Goal: Task Accomplishment & Management: Use online tool/utility

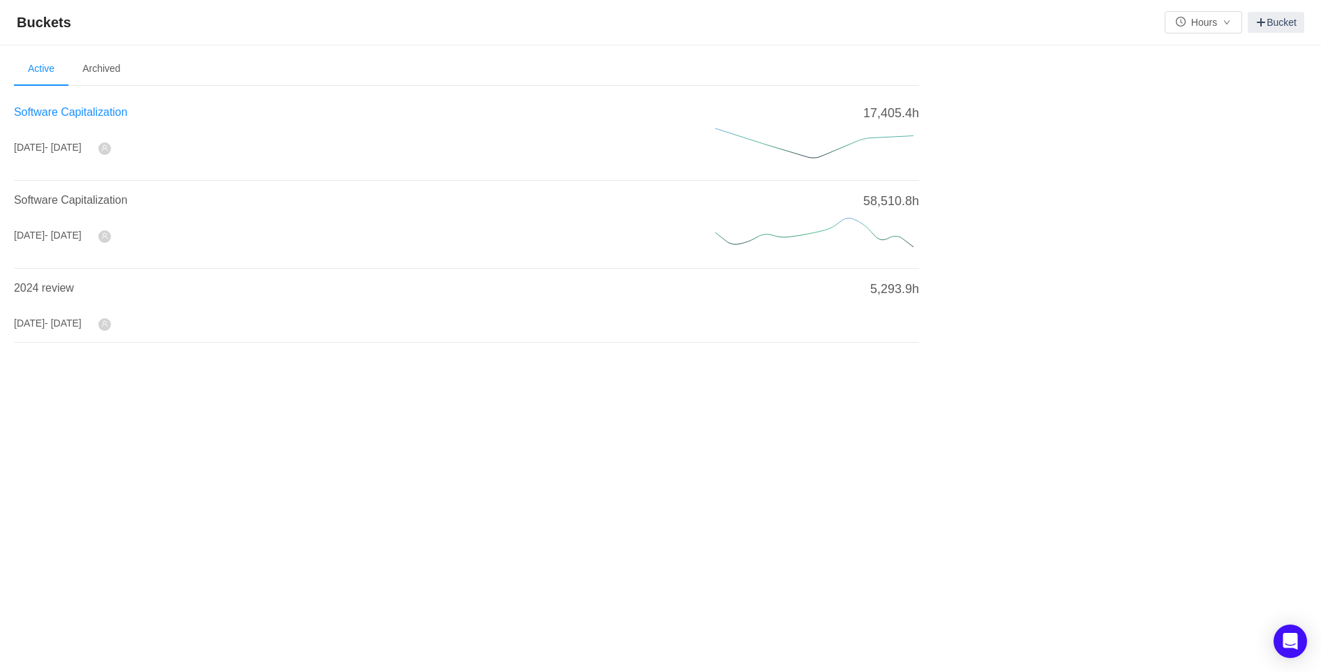
click at [103, 108] on span "Software Capitalization" at bounding box center [71, 112] width 114 height 12
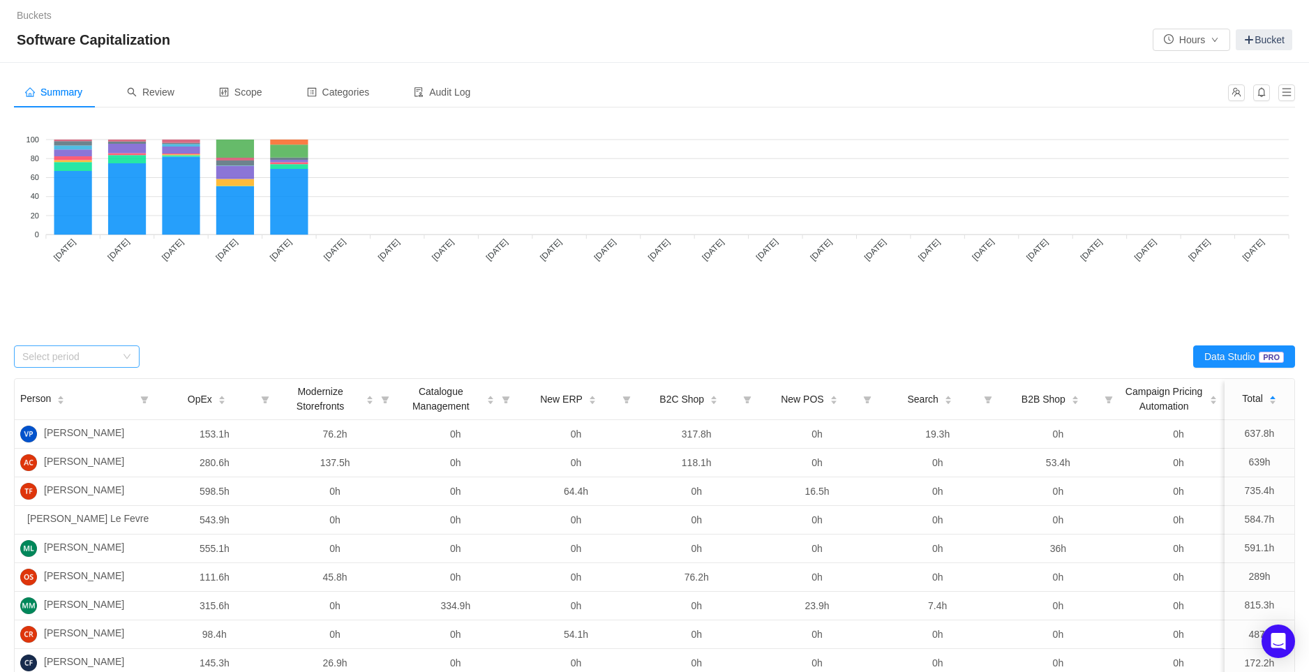
click at [98, 358] on div "Select period" at bounding box center [68, 357] width 93 height 14
click at [85, 495] on li "August 2025" at bounding box center [77, 495] width 126 height 22
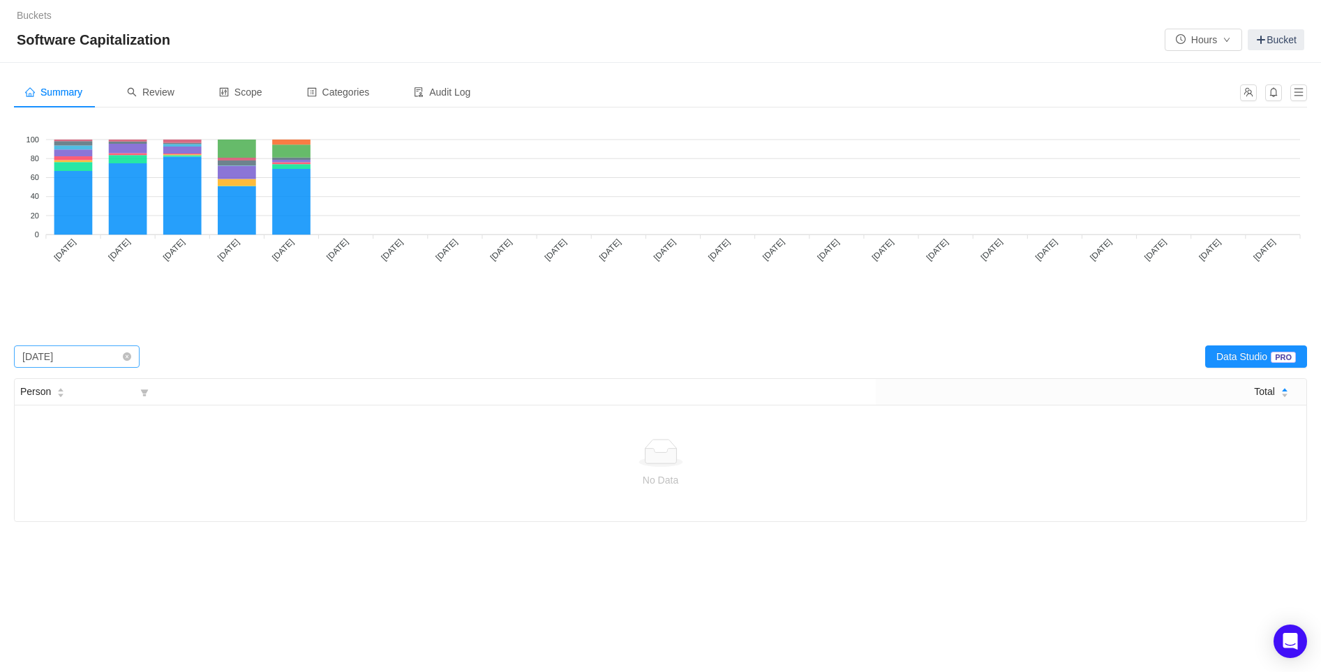
click at [100, 355] on div "Select period August 2025" at bounding box center [72, 356] width 100 height 21
click at [47, 456] on li "June 2025" at bounding box center [77, 451] width 126 height 22
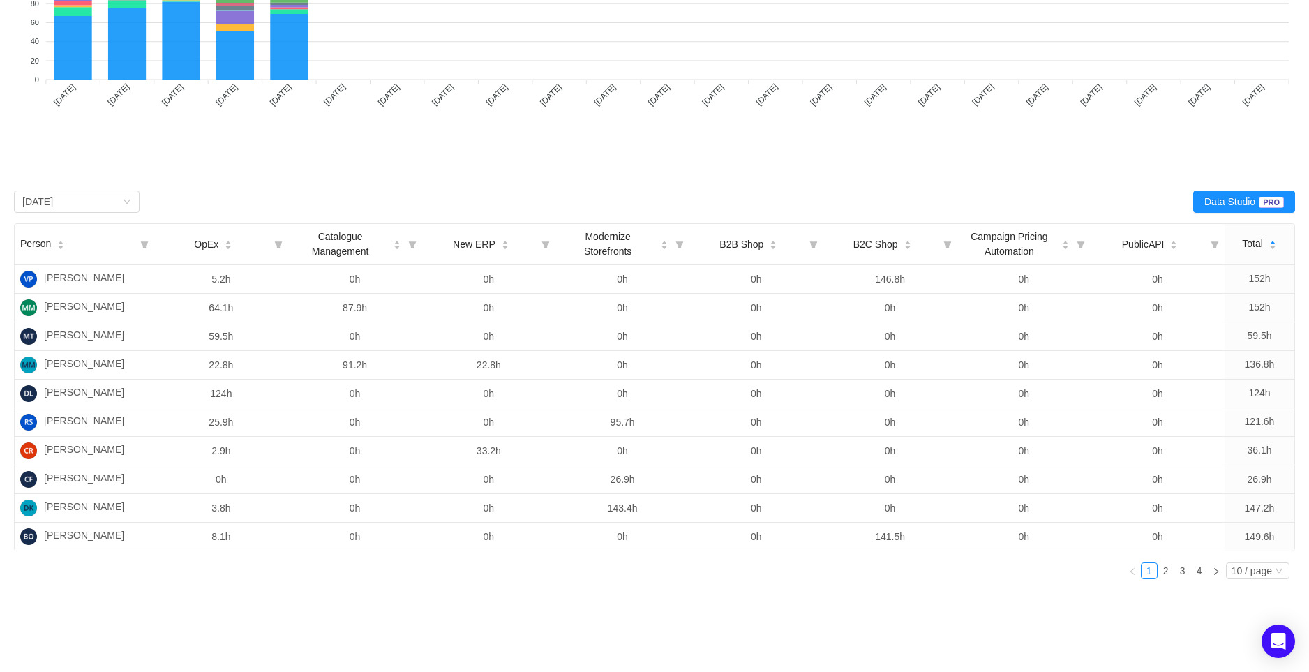
scroll to position [211, 0]
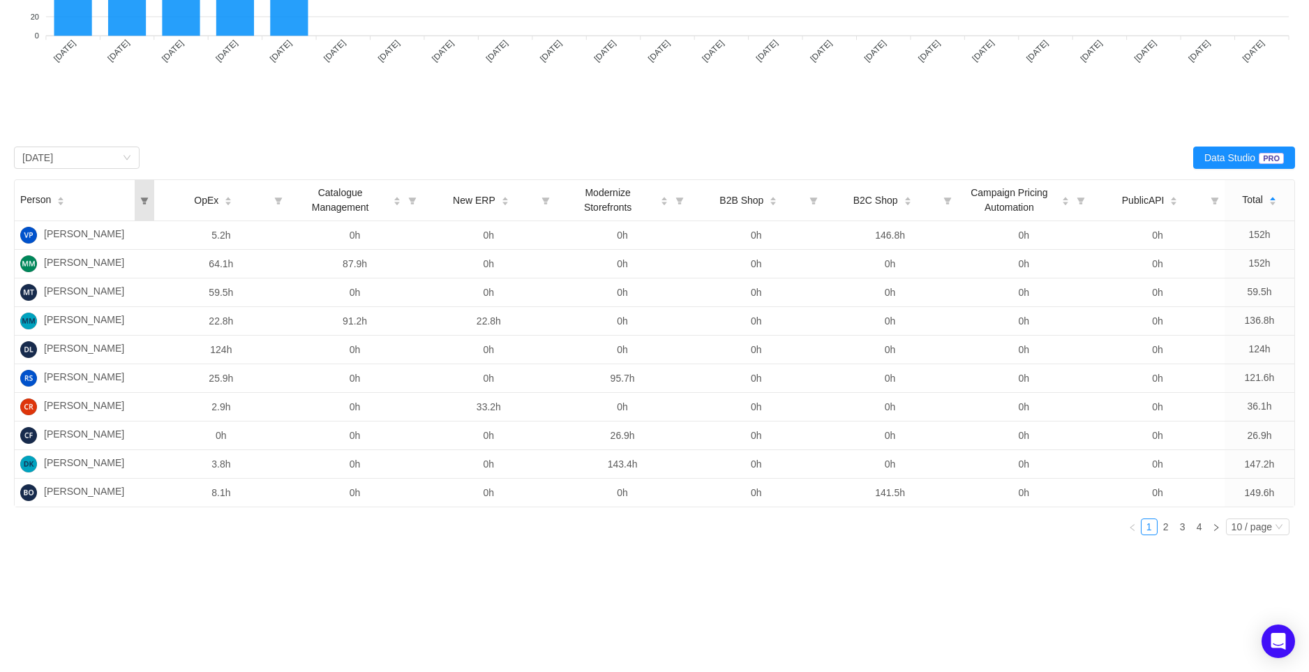
click at [144, 197] on icon "icon: filter" at bounding box center [145, 200] width 8 height 7
click at [179, 228] on input "text" at bounding box center [236, 239] width 203 height 22
click at [320, 234] on icon "icon: search" at bounding box center [325, 239] width 10 height 10
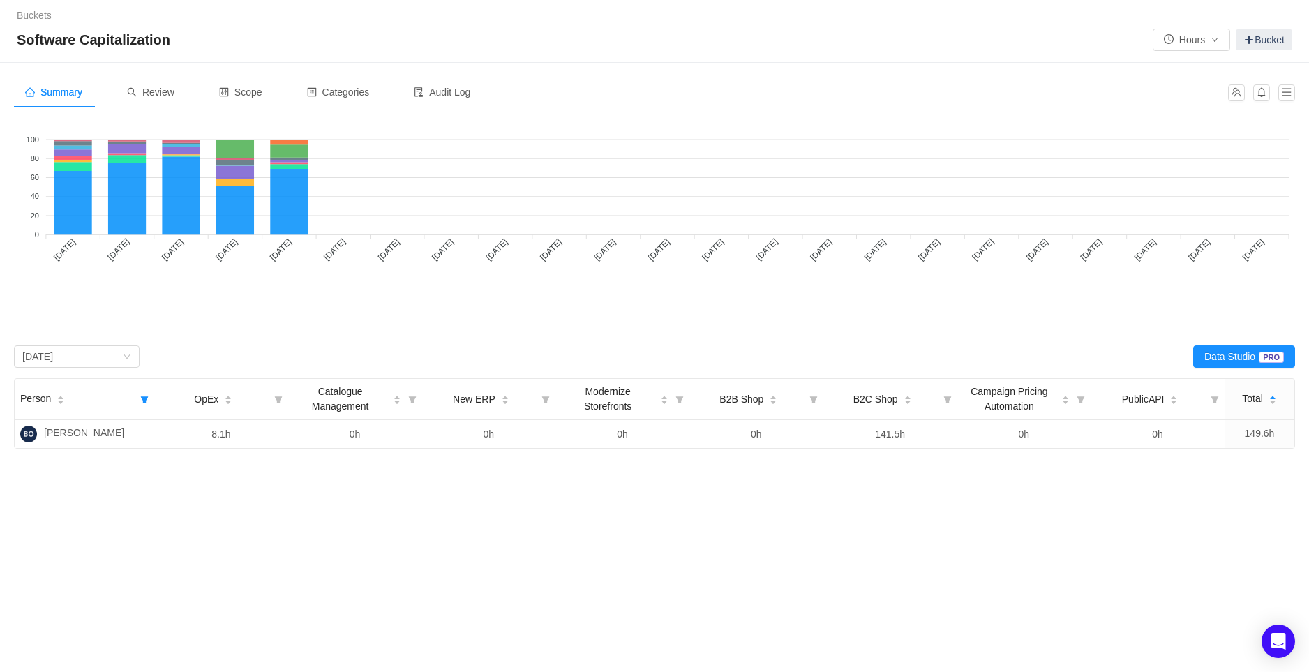
scroll to position [0, 0]
click at [136, 402] on icon "icon: filter" at bounding box center [145, 399] width 20 height 40
click at [221, 431] on input "Barbara" at bounding box center [236, 438] width 203 height 22
click at [320, 437] on icon "icon: search" at bounding box center [324, 438] width 9 height 9
click at [149, 395] on icon "icon: filter" at bounding box center [145, 399] width 20 height 40
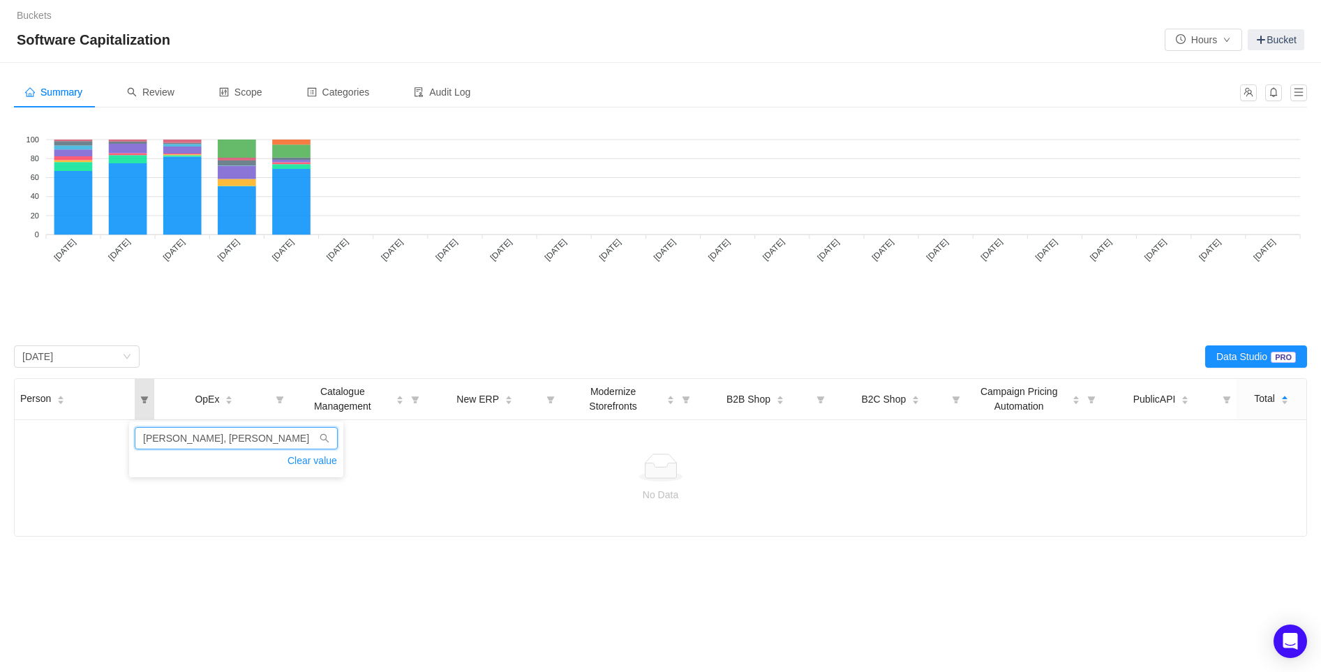
click at [257, 435] on input "Barbara, Emil, Tonni" at bounding box center [236, 438] width 203 height 22
click at [144, 393] on icon "icon: filter" at bounding box center [145, 399] width 20 height 40
drag, startPoint x: 224, startPoint y: 440, endPoint x: 179, endPoint y: 435, distance: 44.9
click at [179, 435] on input "Barbara;Emil;Tonni" at bounding box center [236, 438] width 203 height 22
type input "Barbara"
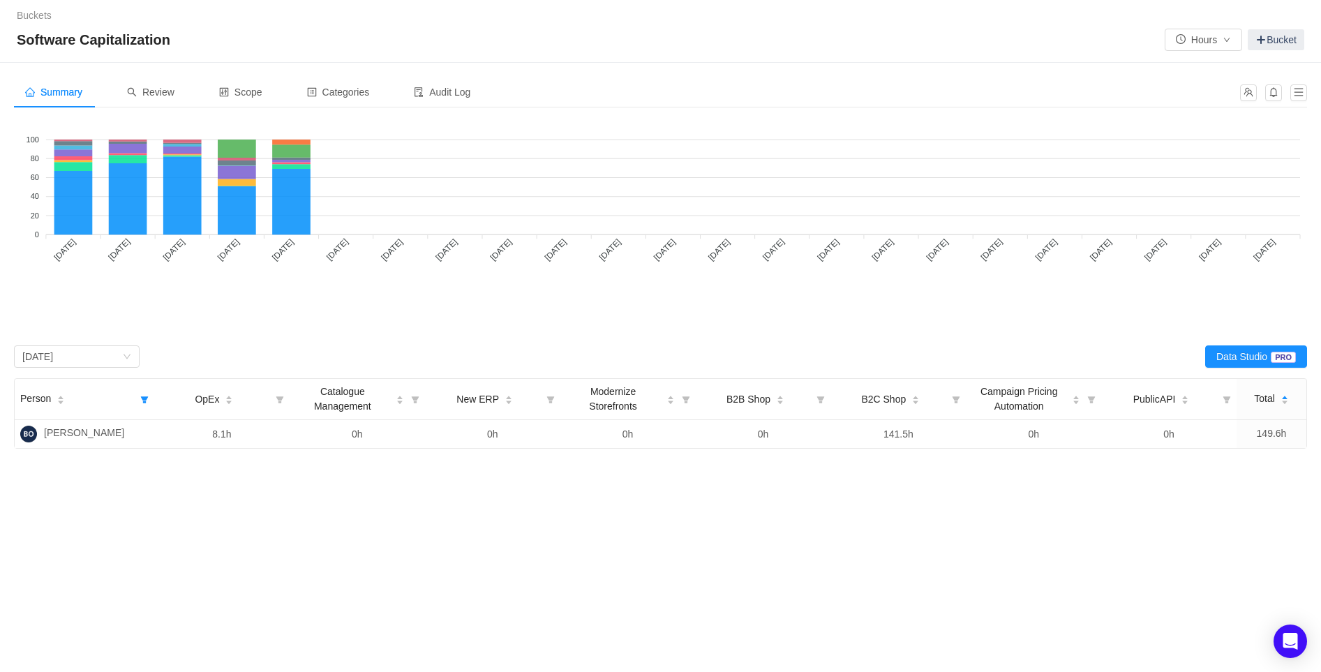
click at [296, 533] on div "Summary Review Scope Categories Audit Log Looks too empty? Make sure scope has …" at bounding box center [660, 318] width 1321 height 511
click at [84, 351] on div "Select period June 2025" at bounding box center [72, 356] width 100 height 21
type input "Emil"
click at [172, 307] on foreignobject "OpEx B2B Shop New ERP Search B2C Shop PublicAPI Catalogue Management Campaign P…" at bounding box center [660, 223] width 1293 height 209
click at [140, 397] on icon "icon: filter" at bounding box center [144, 400] width 8 height 8
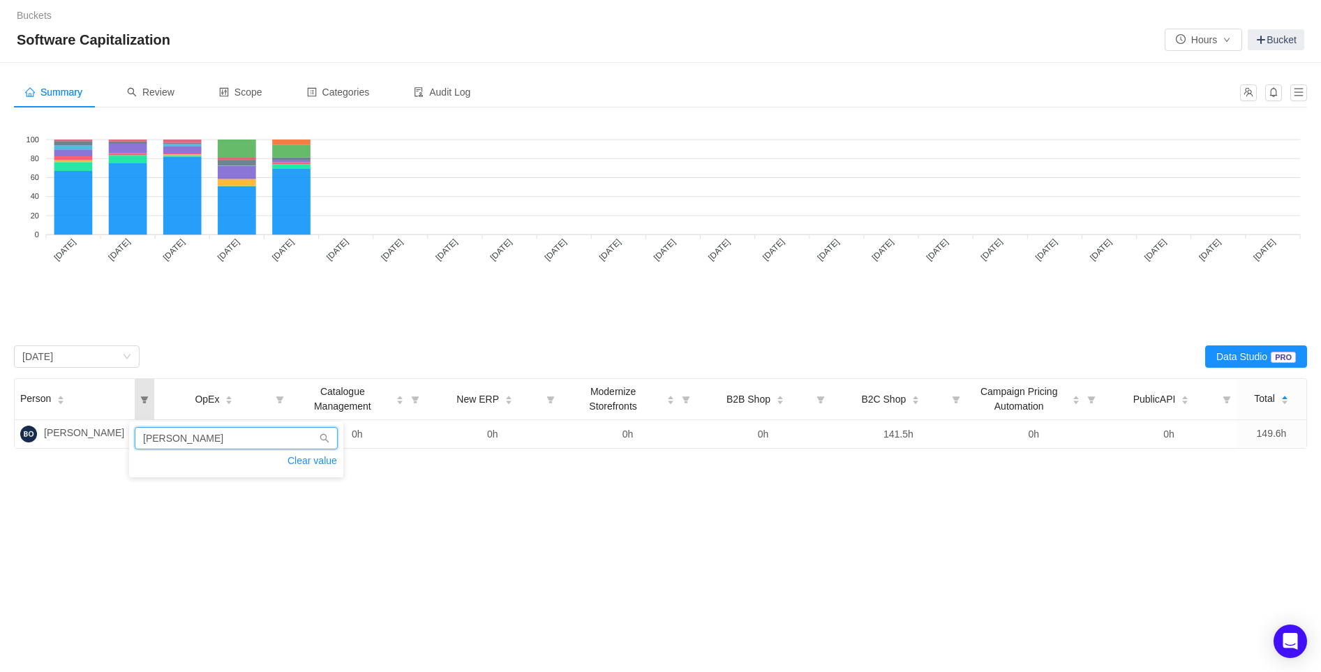
click at [177, 442] on input "Barbara" at bounding box center [236, 438] width 203 height 22
type input "Emil"
click at [705, 567] on div "Summary Review Scope Categories Audit Log Looks too empty? Make sure scope has …" at bounding box center [660, 318] width 1321 height 511
click at [88, 367] on div "Looks too empty? Make sure scope has tickets Make sure you have suitable catego…" at bounding box center [660, 284] width 1293 height 330
click at [87, 356] on div "Select period June 2025" at bounding box center [72, 356] width 100 height 21
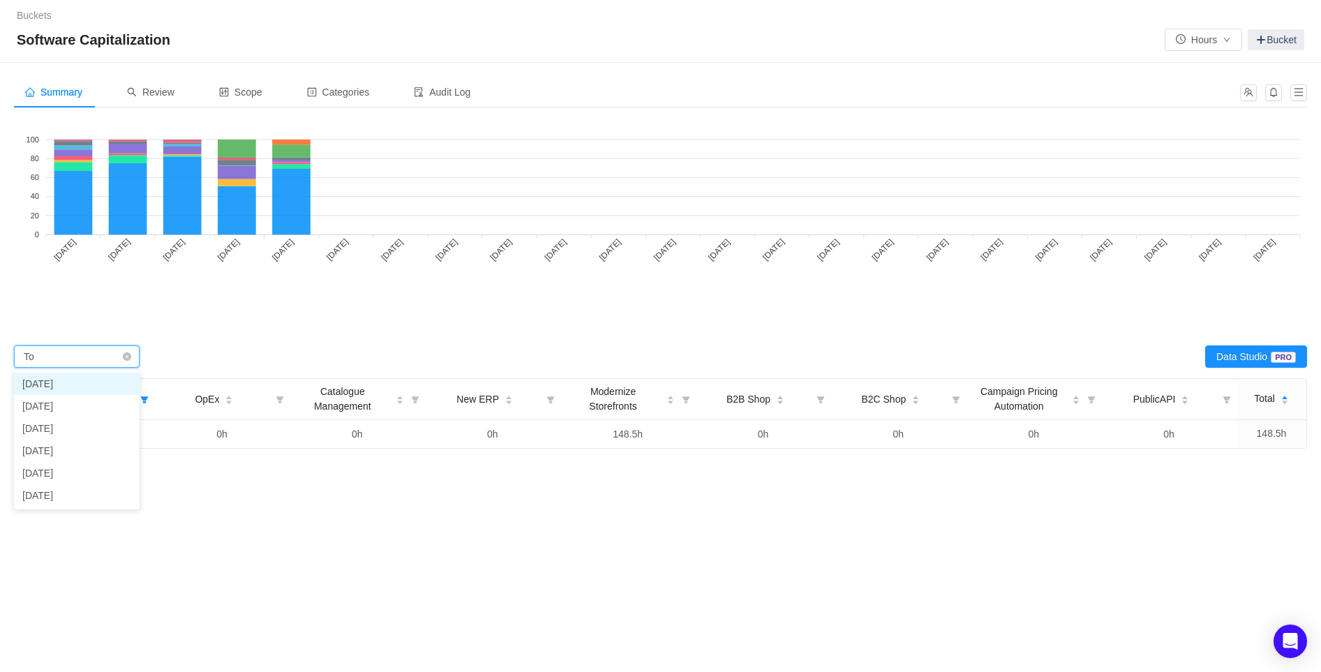
type input "Ton"
click at [137, 397] on icon "icon: filter" at bounding box center [145, 399] width 20 height 40
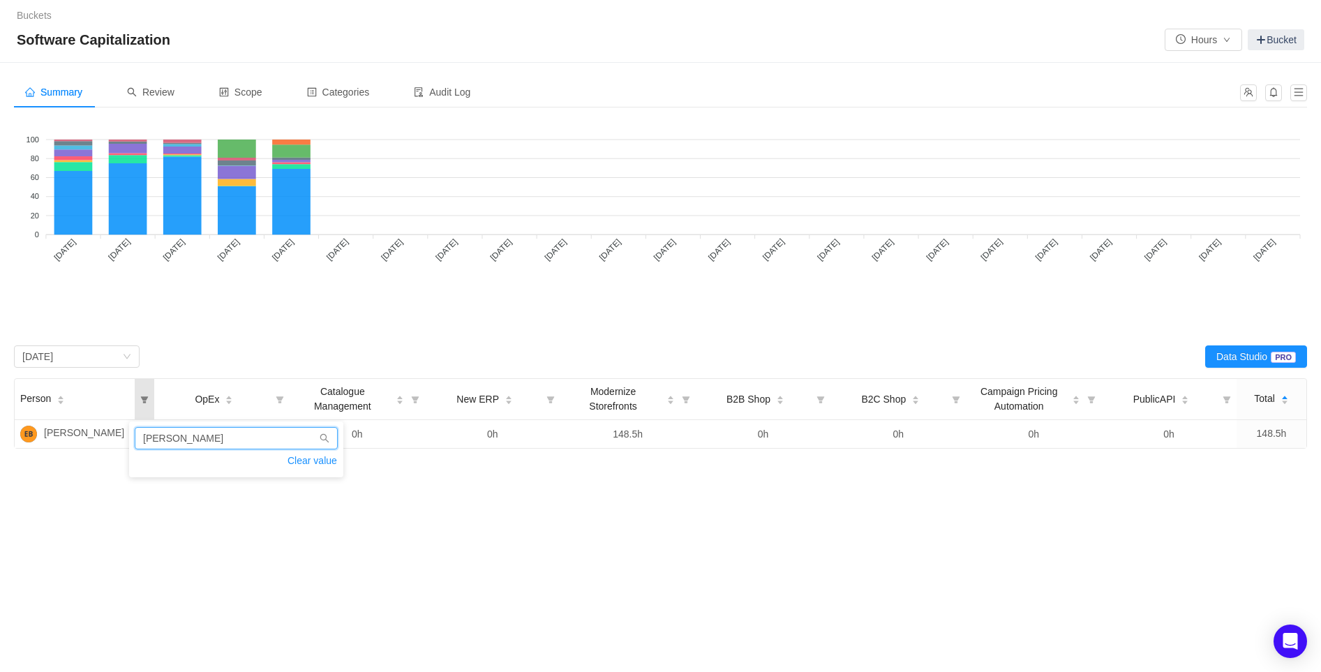
click at [189, 438] on input "Emil" at bounding box center [236, 438] width 203 height 22
type input "Tonni"
click at [566, 590] on div "Buckets / / Software Capitalization Hours Bucket Summary Review Scope Categorie…" at bounding box center [660, 336] width 1321 height 672
click at [37, 10] on link "Buckets" at bounding box center [34, 15] width 35 height 11
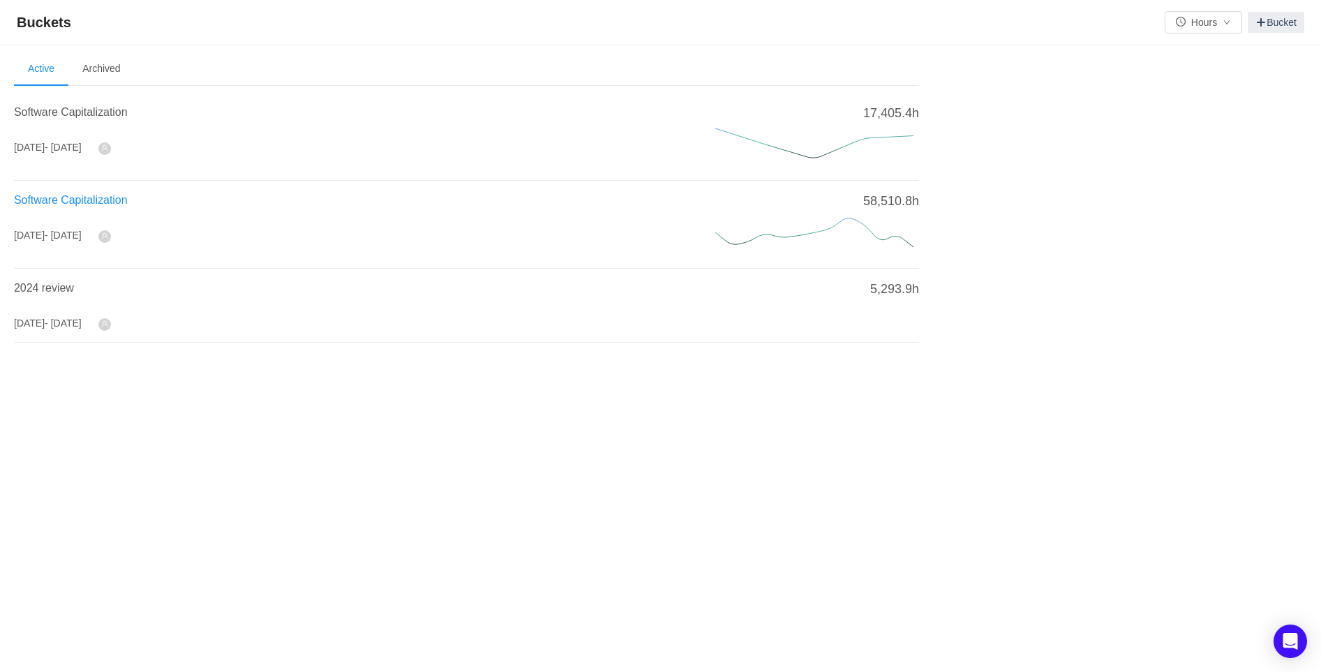
click at [67, 199] on span "Software Capitalization" at bounding box center [71, 200] width 114 height 12
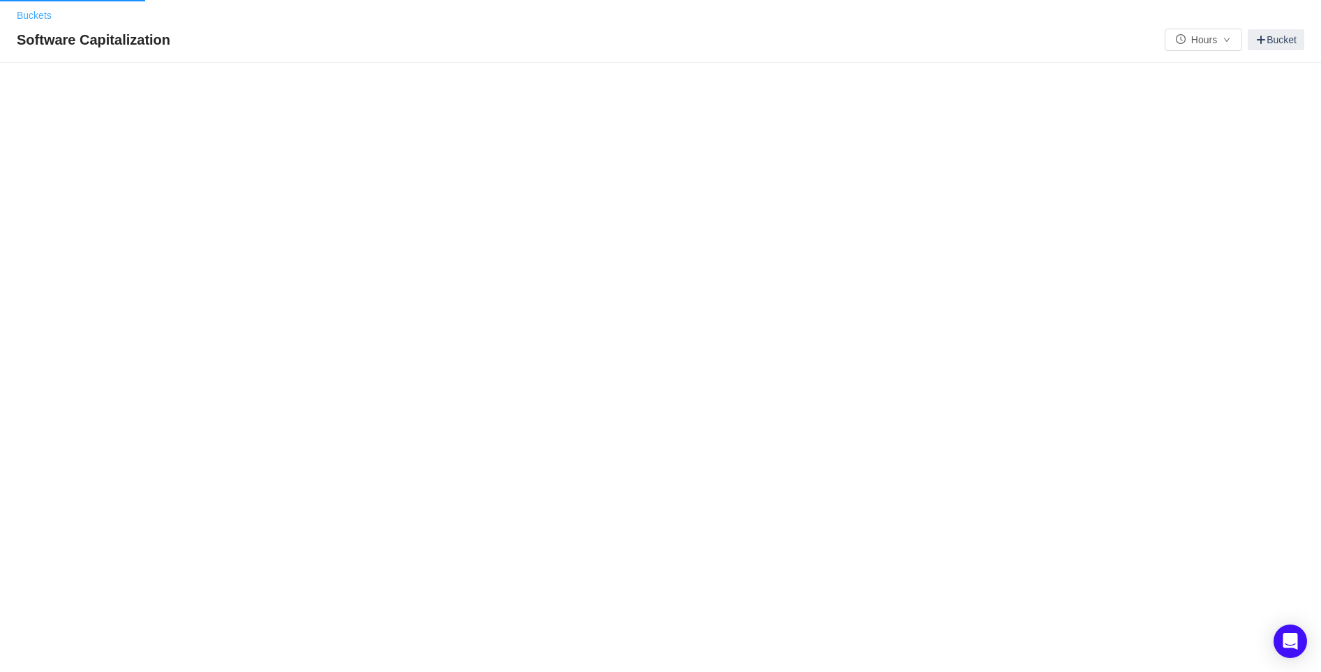
click at [32, 18] on link "Buckets" at bounding box center [34, 15] width 35 height 11
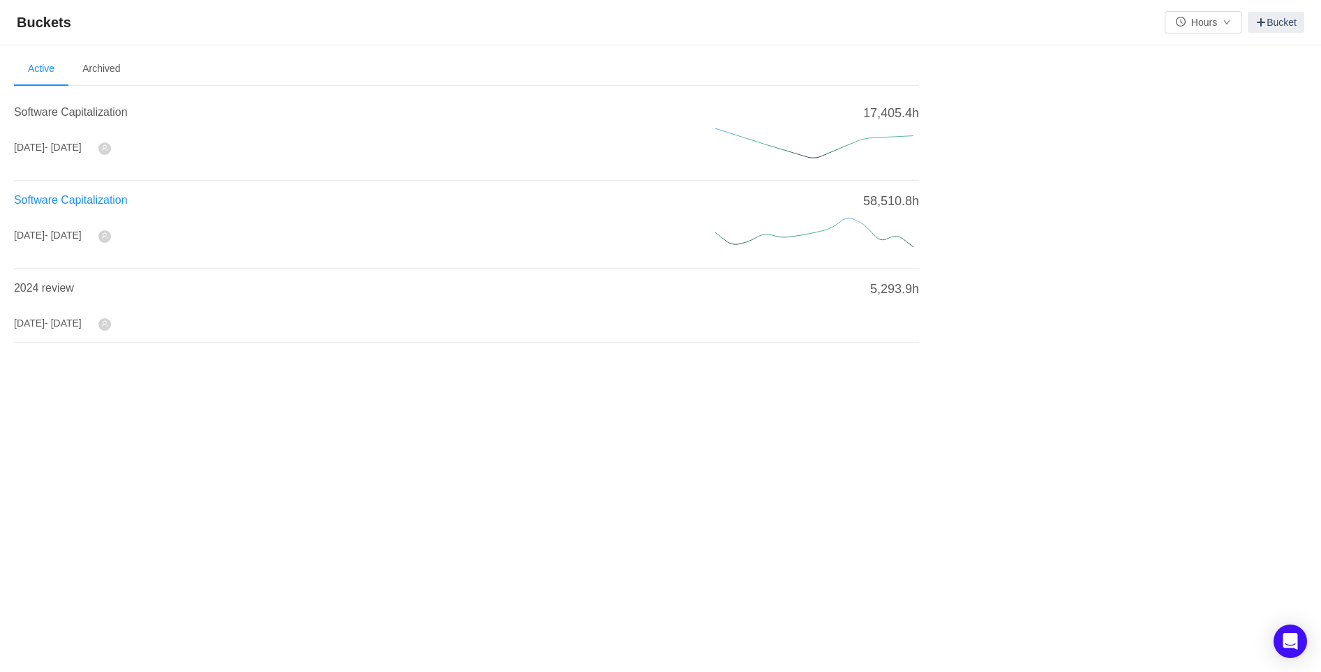
click at [117, 197] on span "Software Capitalization" at bounding box center [71, 200] width 114 height 12
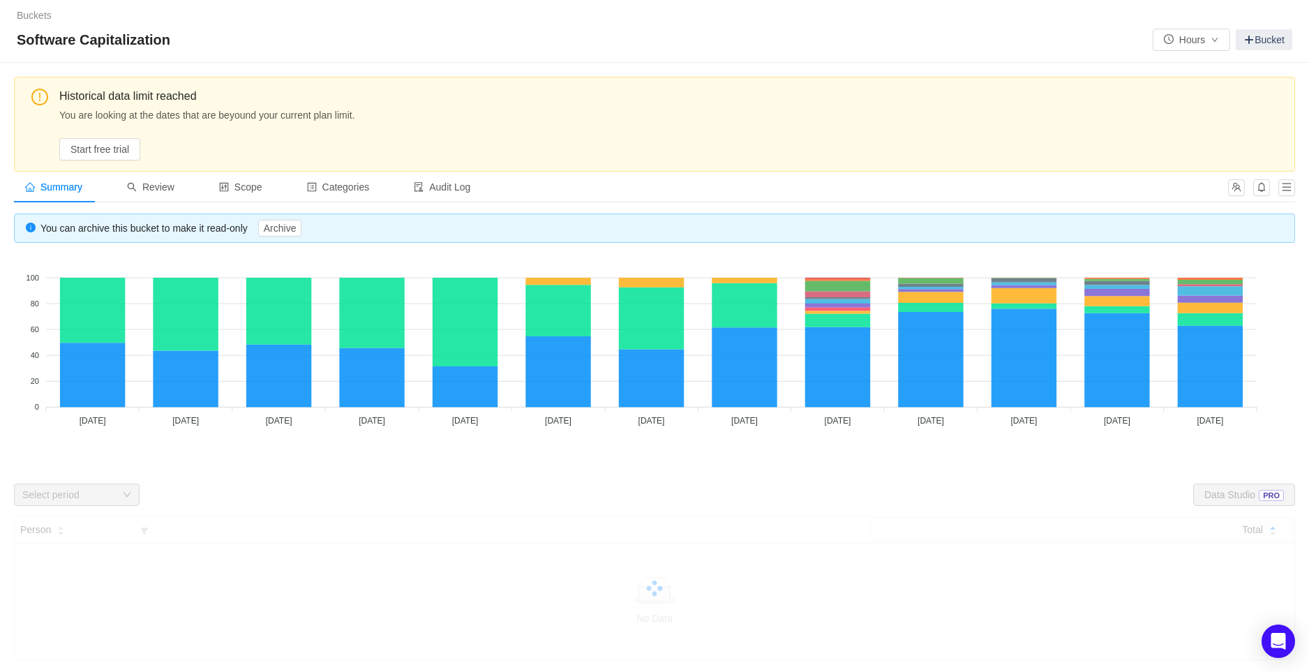
click at [65, 500] on div "Select period" at bounding box center [68, 495] width 93 height 14
click at [94, 145] on button "Start free trial" at bounding box center [99, 149] width 81 height 22
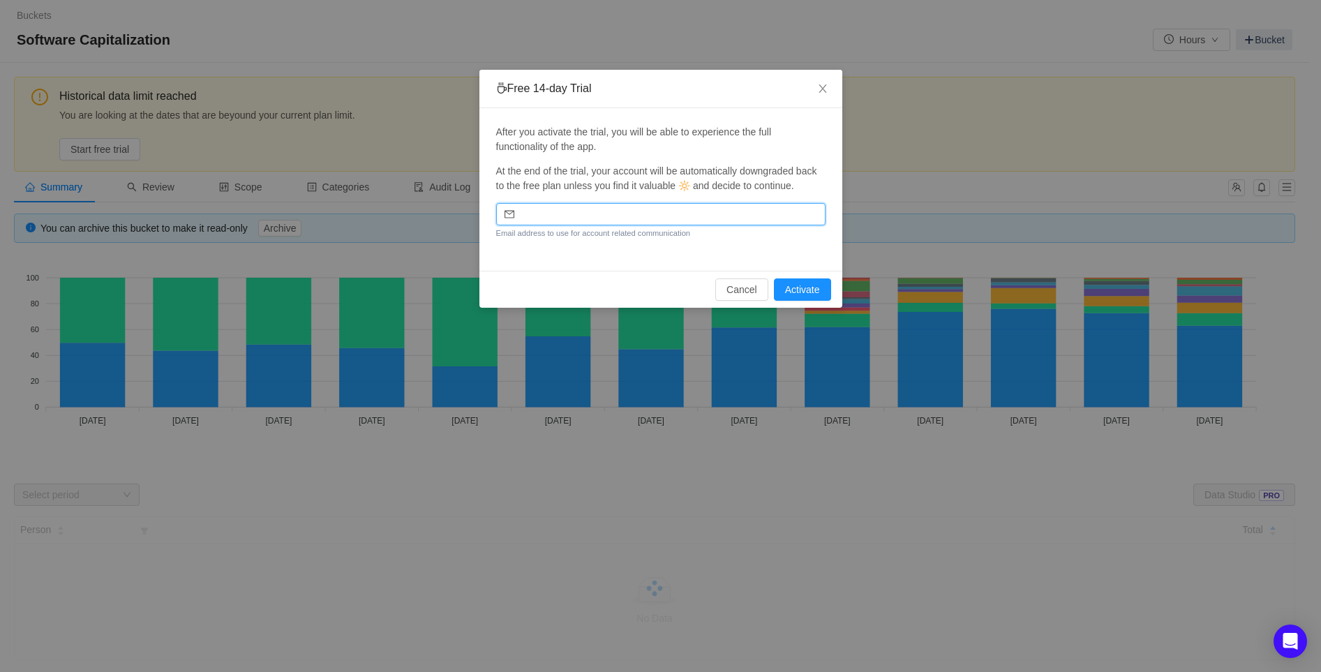
click at [566, 214] on input "email" at bounding box center [660, 214] width 329 height 22
click at [653, 142] on p "After you activate the trial, you will be able to experience the full functiona…" at bounding box center [660, 139] width 329 height 29
click at [610, 225] on input "email" at bounding box center [660, 214] width 329 height 22
type input "ccr@whiteaway.com"
click at [811, 292] on button "Activate" at bounding box center [802, 289] width 57 height 22
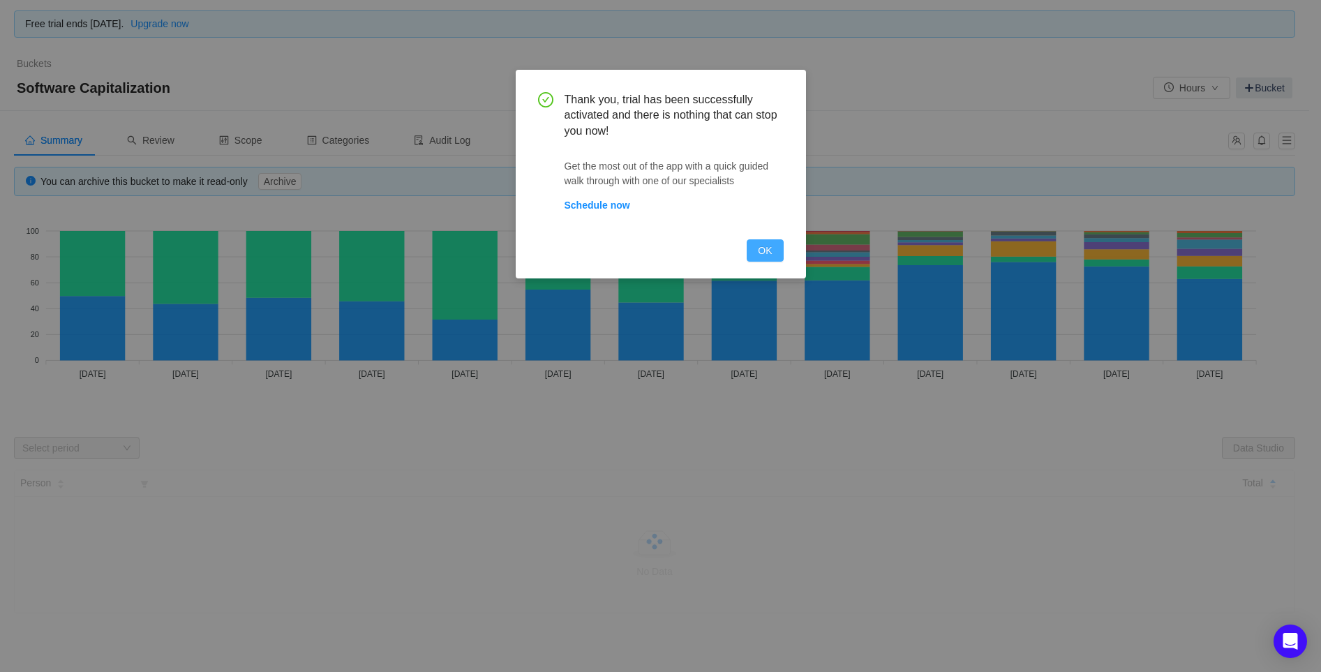
click at [769, 248] on button "OK" at bounding box center [764, 250] width 36 height 22
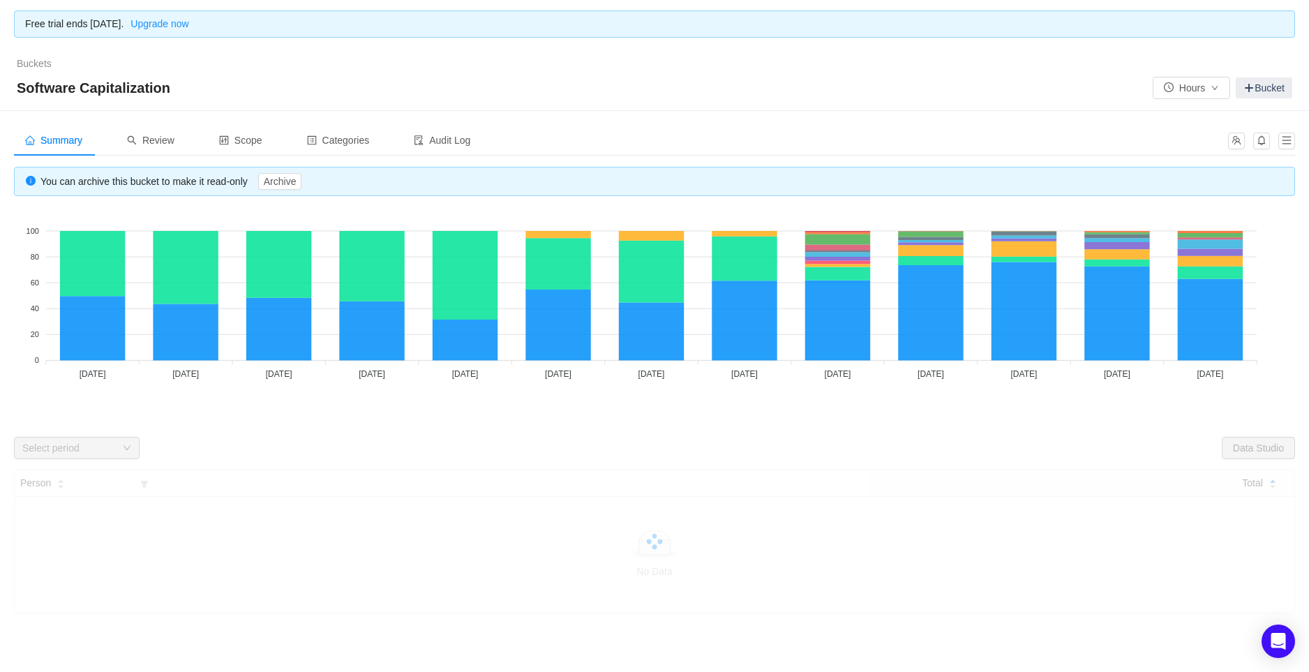
click at [106, 448] on div "Select period" at bounding box center [68, 448] width 93 height 14
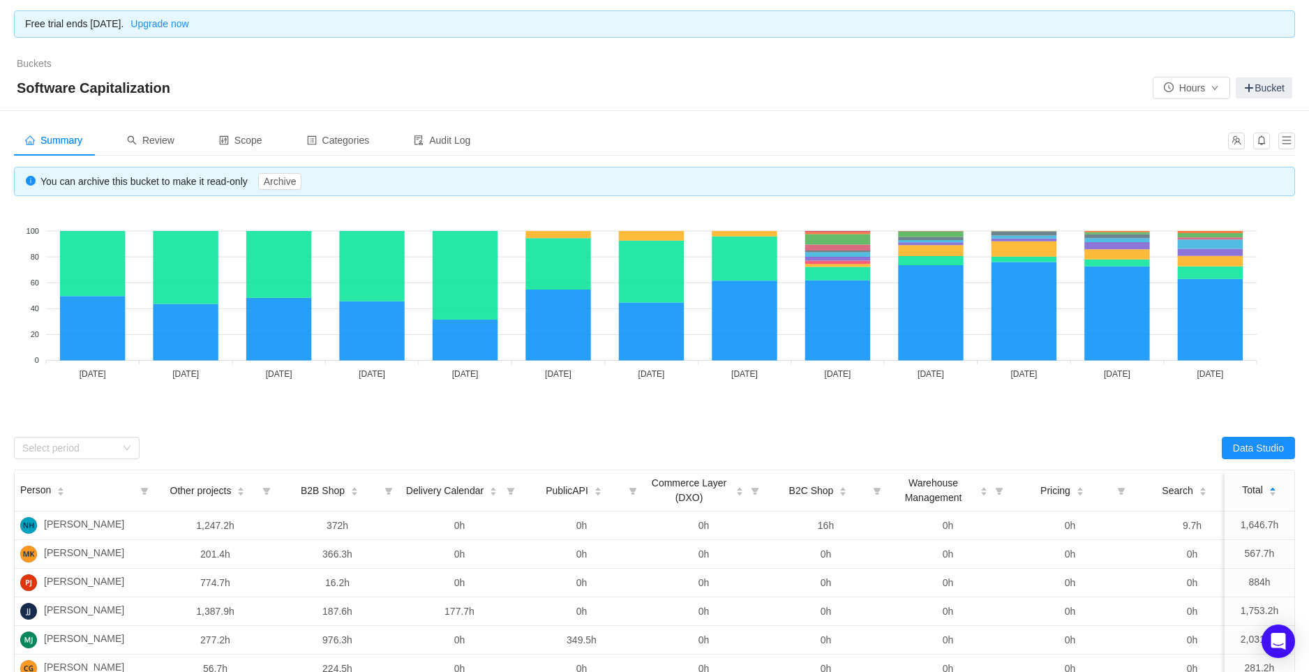
click at [247, 442] on div "Select period" at bounding box center [334, 448] width 640 height 22
click at [109, 441] on div "Select period" at bounding box center [68, 448] width 93 height 14
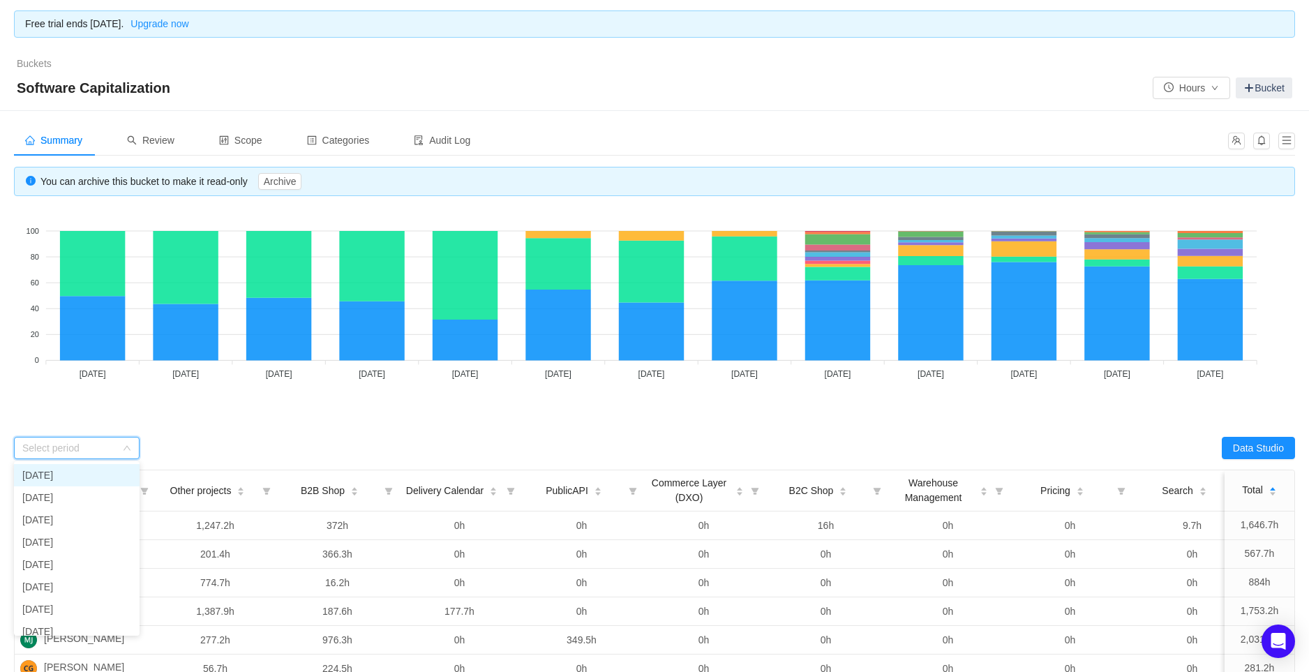
click at [84, 476] on li "February 2024" at bounding box center [77, 475] width 126 height 22
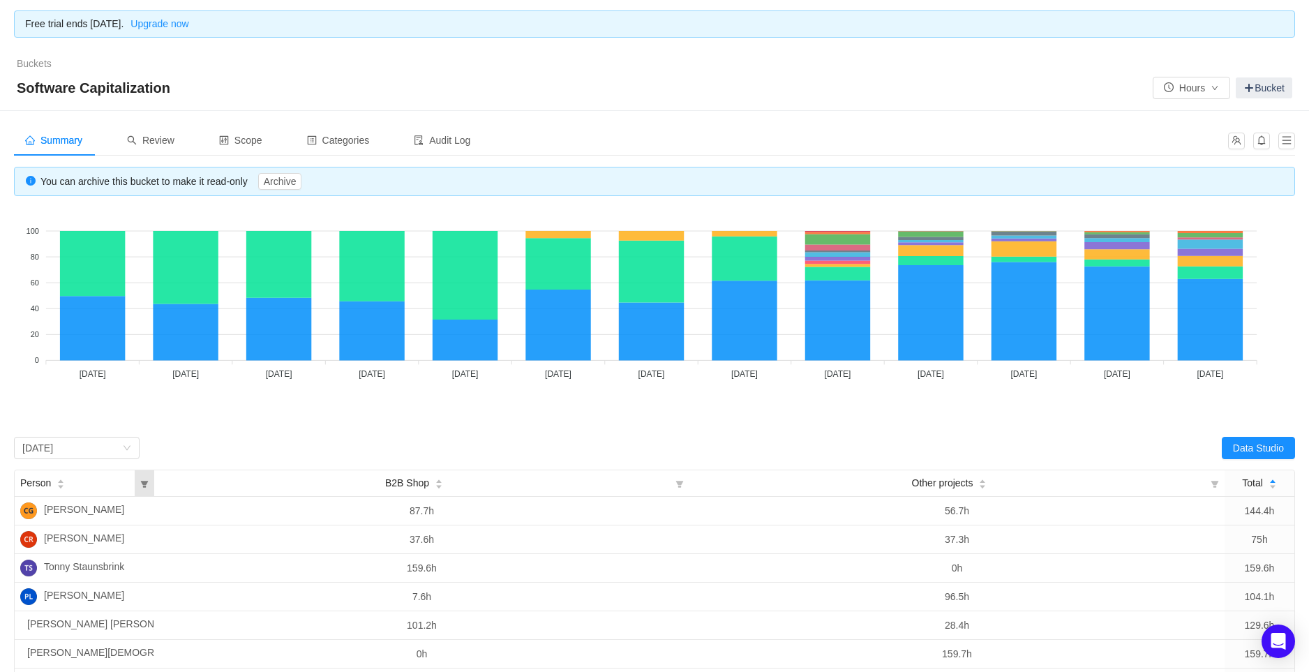
click at [138, 483] on icon "icon: filter" at bounding box center [145, 483] width 20 height 26
click at [189, 516] on input "text" at bounding box center [236, 515] width 203 height 22
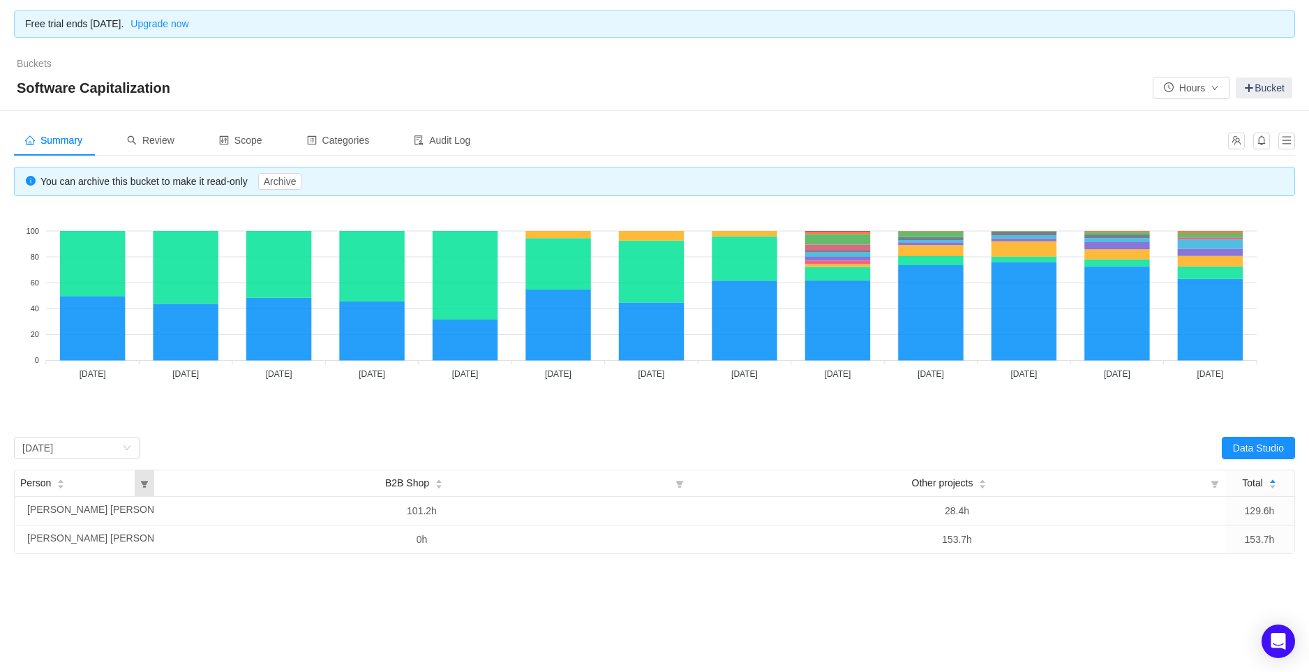
click at [142, 487] on icon "icon: filter" at bounding box center [144, 484] width 8 height 8
click at [201, 520] on input "Anders" at bounding box center [236, 515] width 203 height 22
click at [145, 480] on icon "icon: filter" at bounding box center [144, 484] width 8 height 8
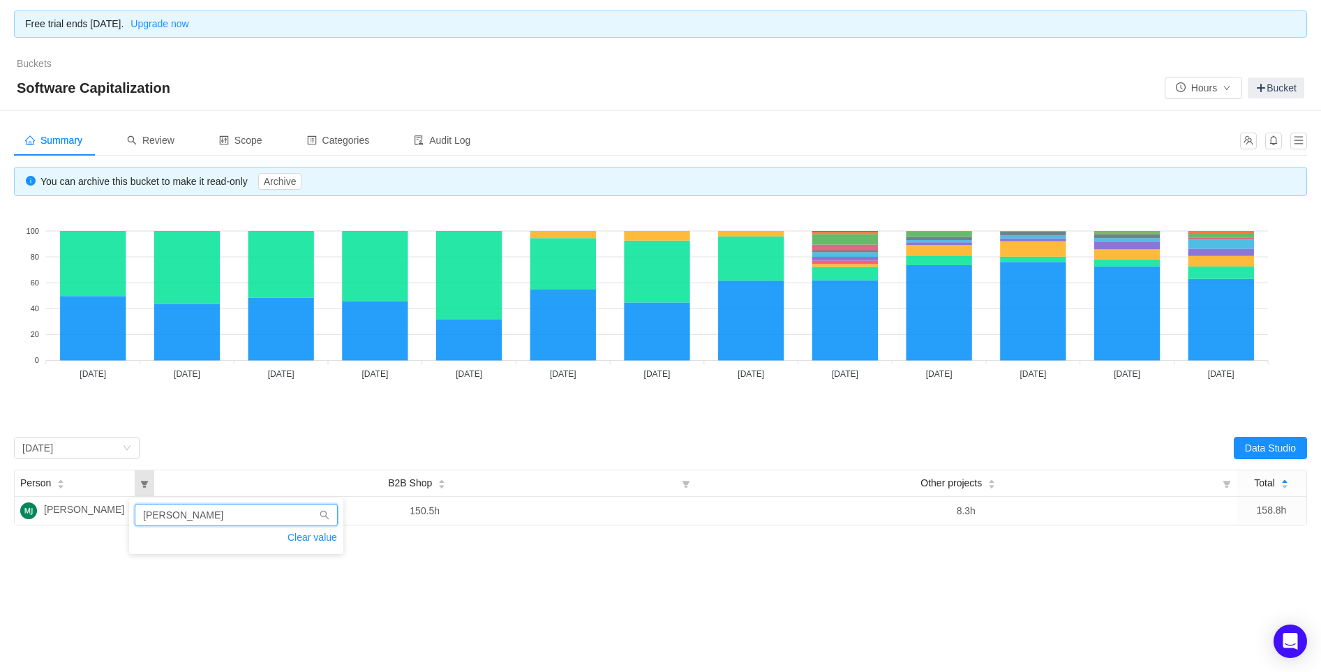
click at [190, 514] on input "Mieczyslaw" at bounding box center [236, 515] width 203 height 22
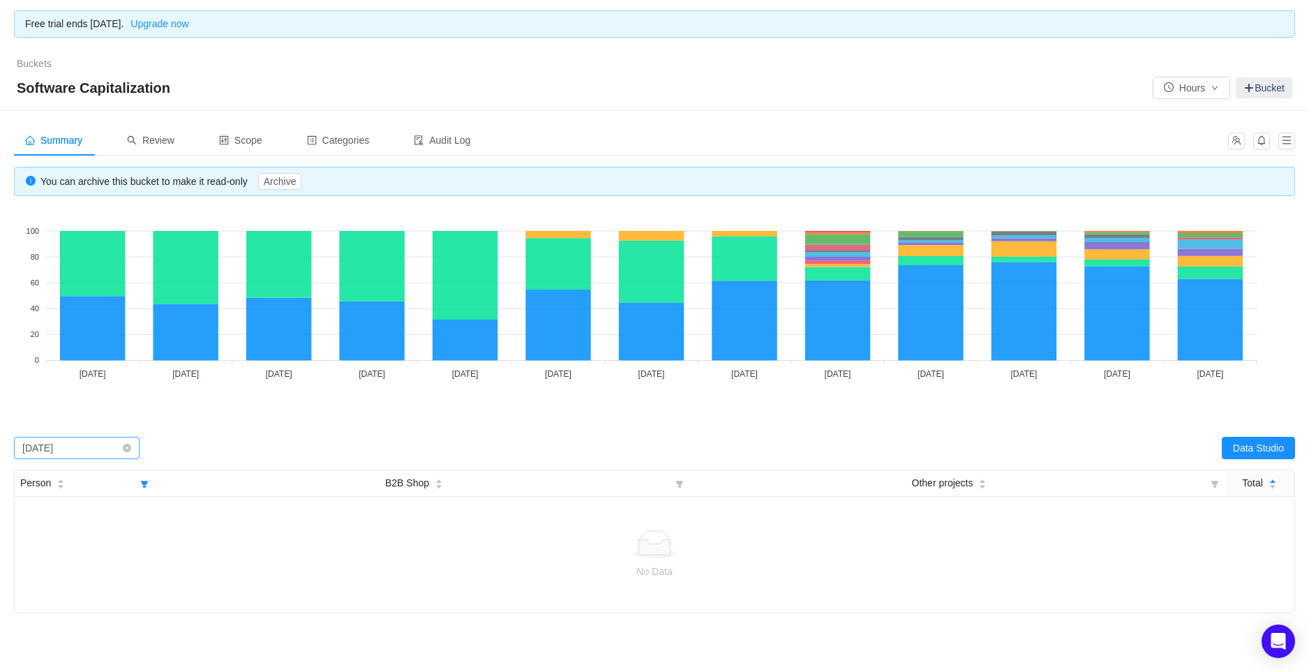
click at [122, 453] on div "Select period February 2024" at bounding box center [77, 448] width 126 height 22
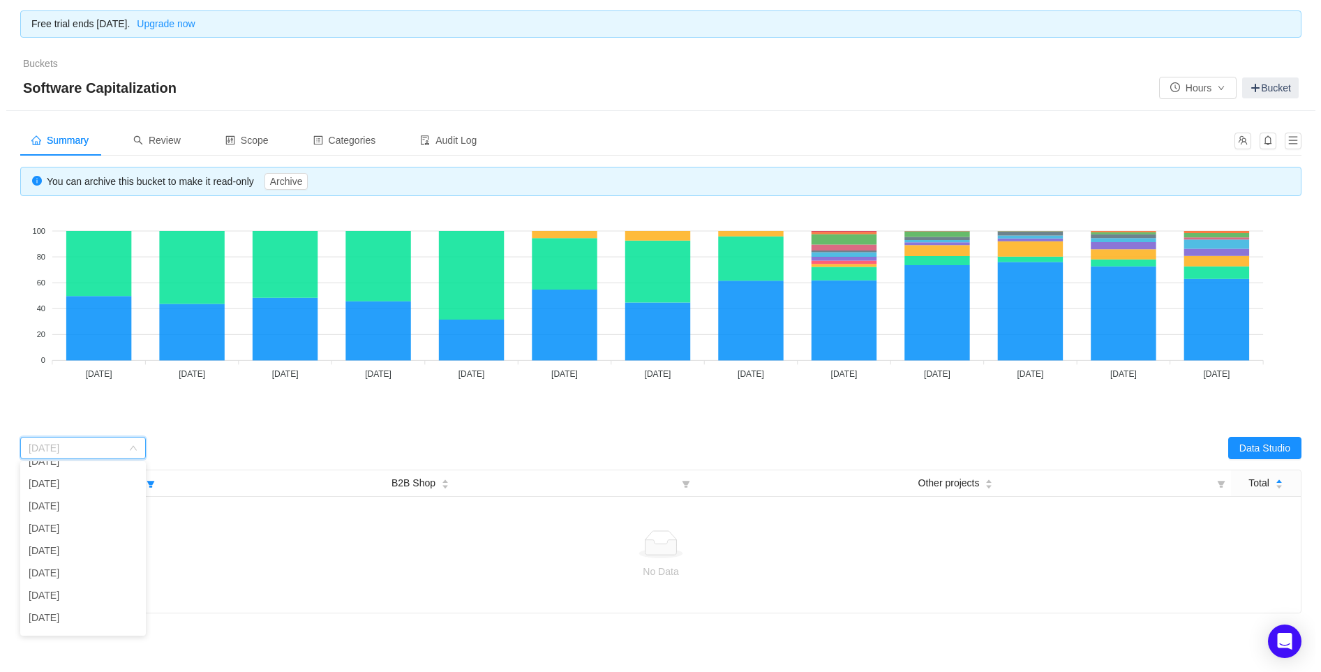
scroll to position [121, 0]
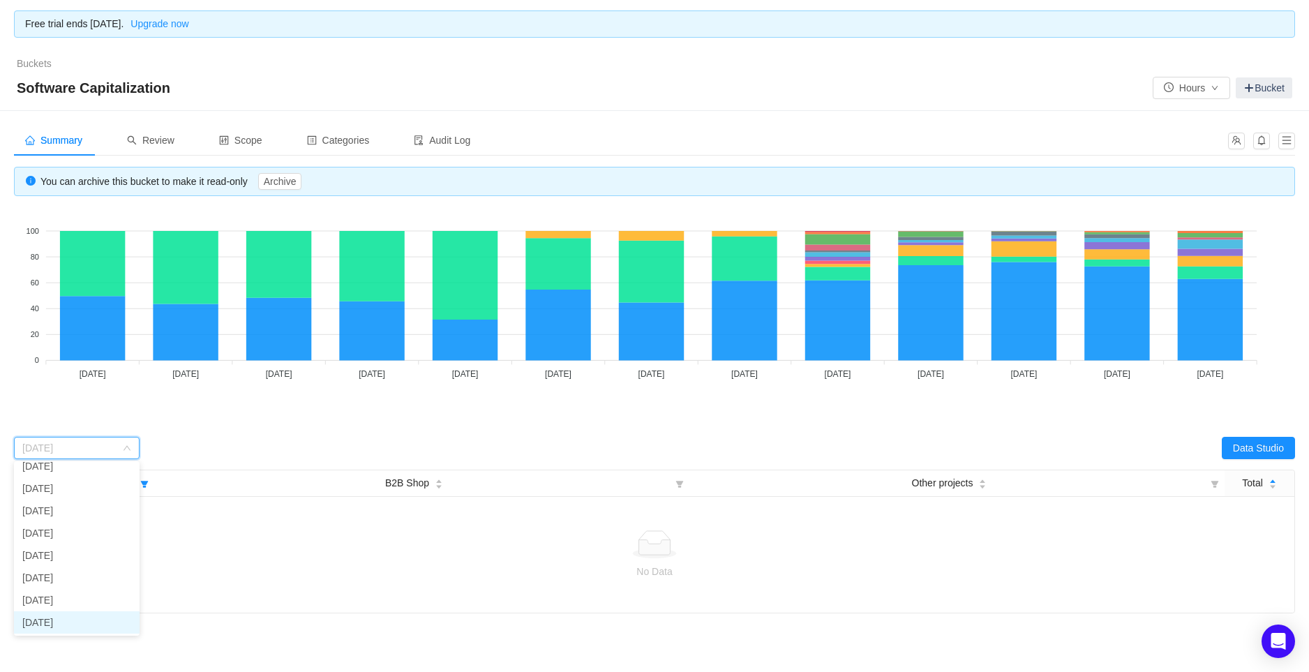
click at [59, 624] on li "February 2025" at bounding box center [77, 622] width 126 height 22
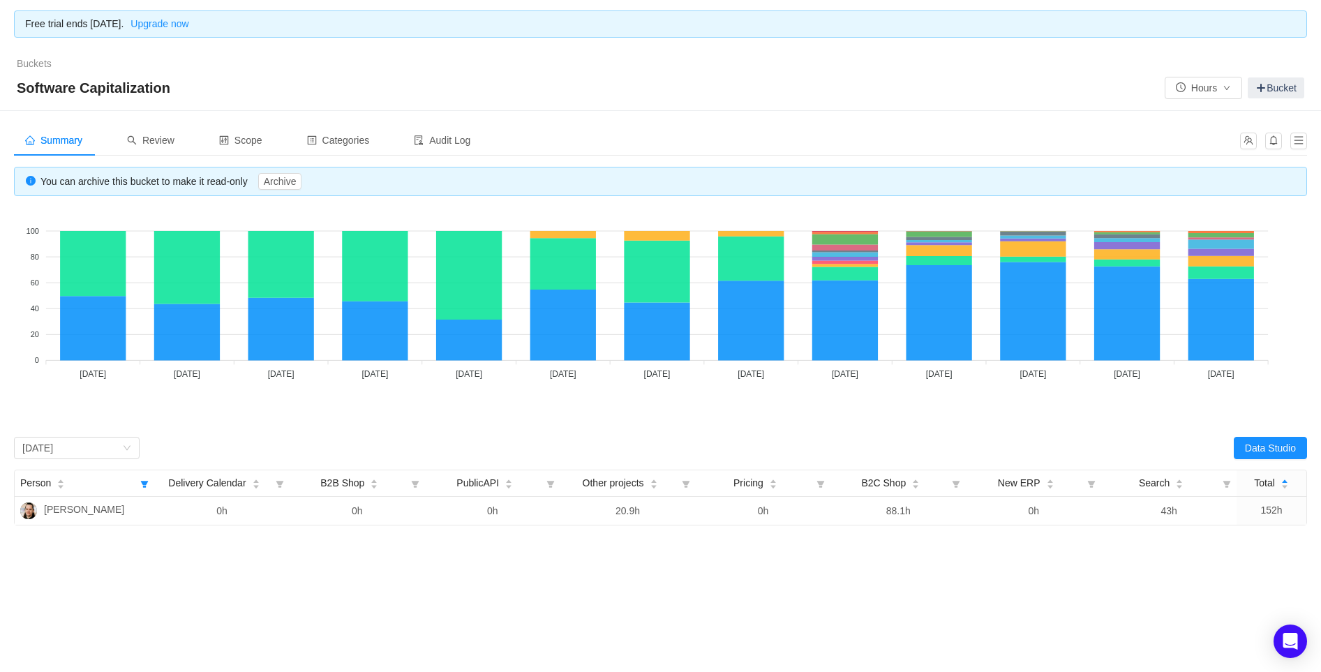
click at [220, 432] on div "Looks too empty? Make sure scope has tickets Make sure you have suitable catego…" at bounding box center [660, 367] width 1293 height 315
click at [144, 486] on icon "icon: filter" at bounding box center [145, 484] width 8 height 7
click at [180, 513] on input "Klaus" at bounding box center [236, 515] width 203 height 22
click at [143, 479] on icon "icon: filter" at bounding box center [145, 483] width 20 height 26
click at [197, 516] on input "Mieczyslaw" at bounding box center [236, 515] width 203 height 22
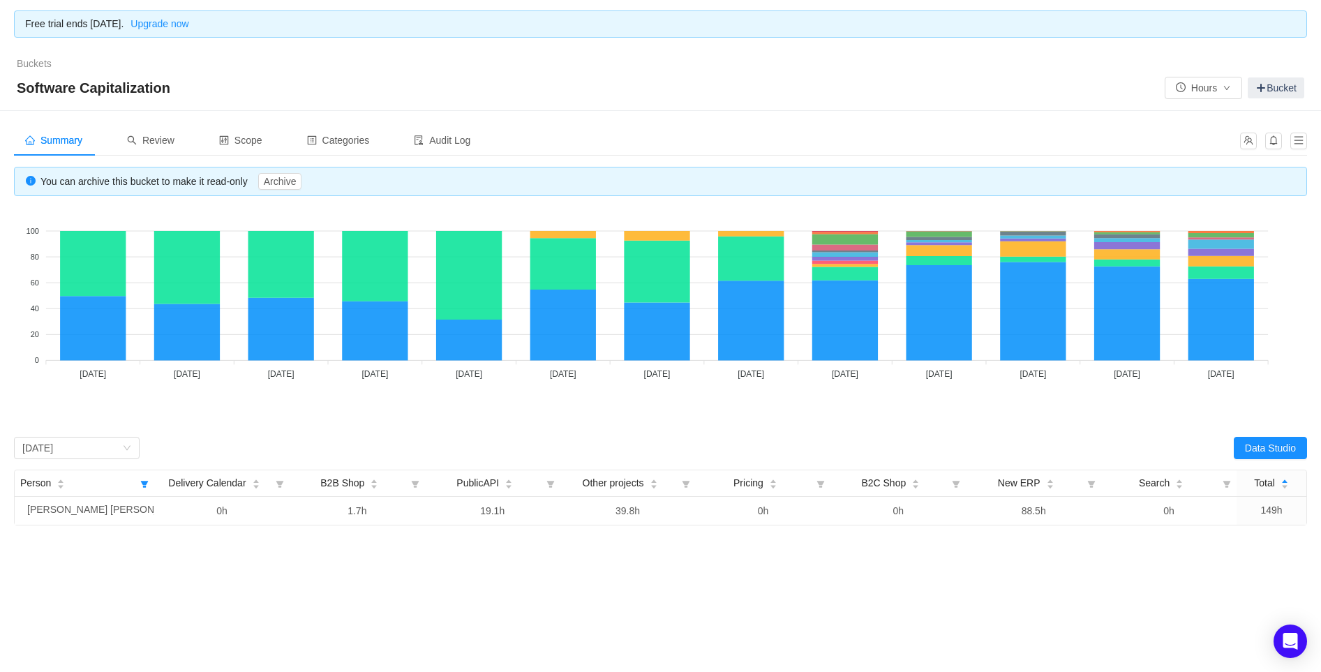
click at [647, 568] on div "Summary Review Scope Categories Audit Log You can archive this bucket to make i…" at bounding box center [660, 381] width 1321 height 540
click at [53, 456] on div "February 2025" at bounding box center [37, 447] width 31 height 21
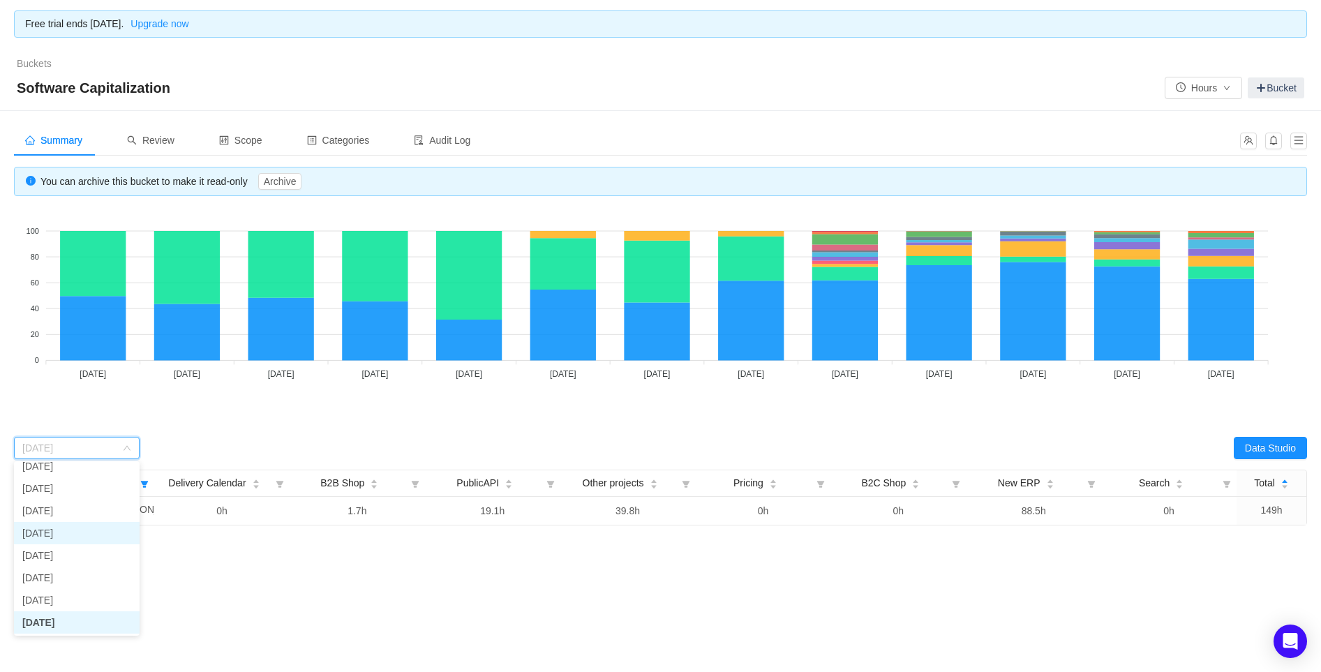
scroll to position [114, 0]
click at [61, 488] on li "August 2024" at bounding box center [77, 494] width 126 height 22
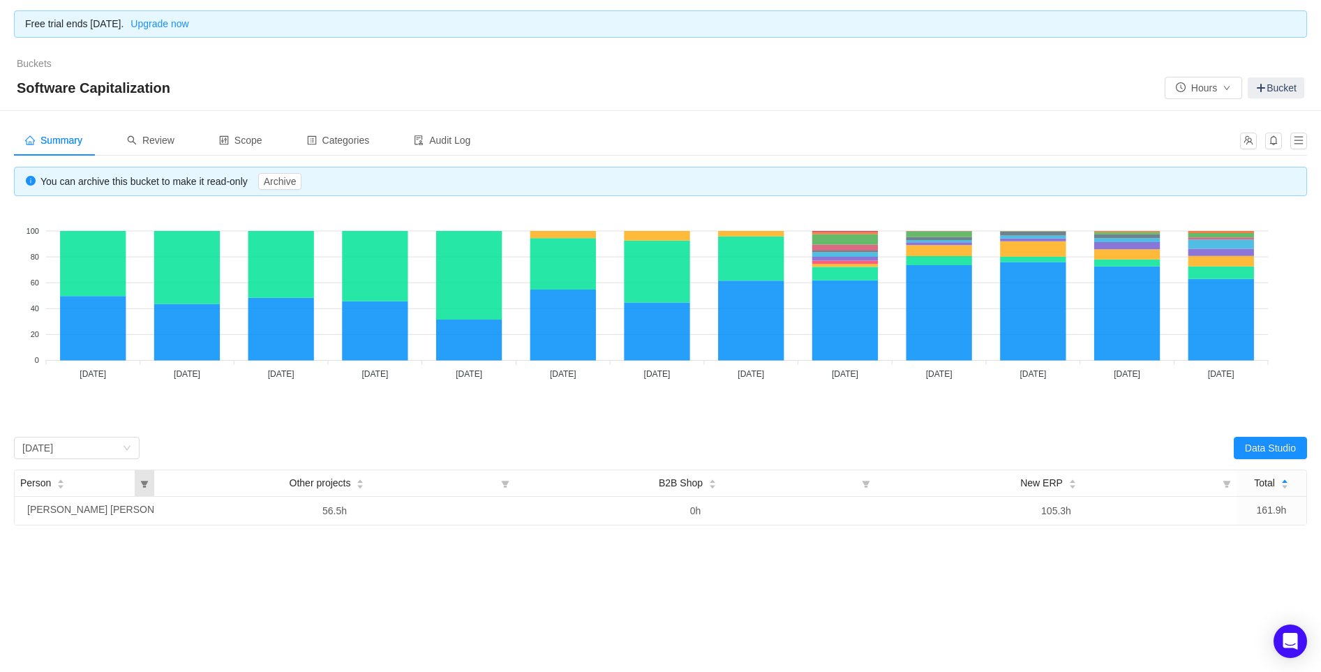
click at [138, 488] on icon "icon: filter" at bounding box center [145, 483] width 20 height 26
click at [177, 515] on input "Anders Færch" at bounding box center [236, 515] width 203 height 22
click at [748, 586] on div "Summary Review Scope Categories Audit Log You can archive this bucket to make i…" at bounding box center [660, 381] width 1321 height 540
click at [149, 483] on icon "icon: filter" at bounding box center [145, 483] width 20 height 26
click at [216, 511] on input "Mateusz" at bounding box center [236, 515] width 203 height 22
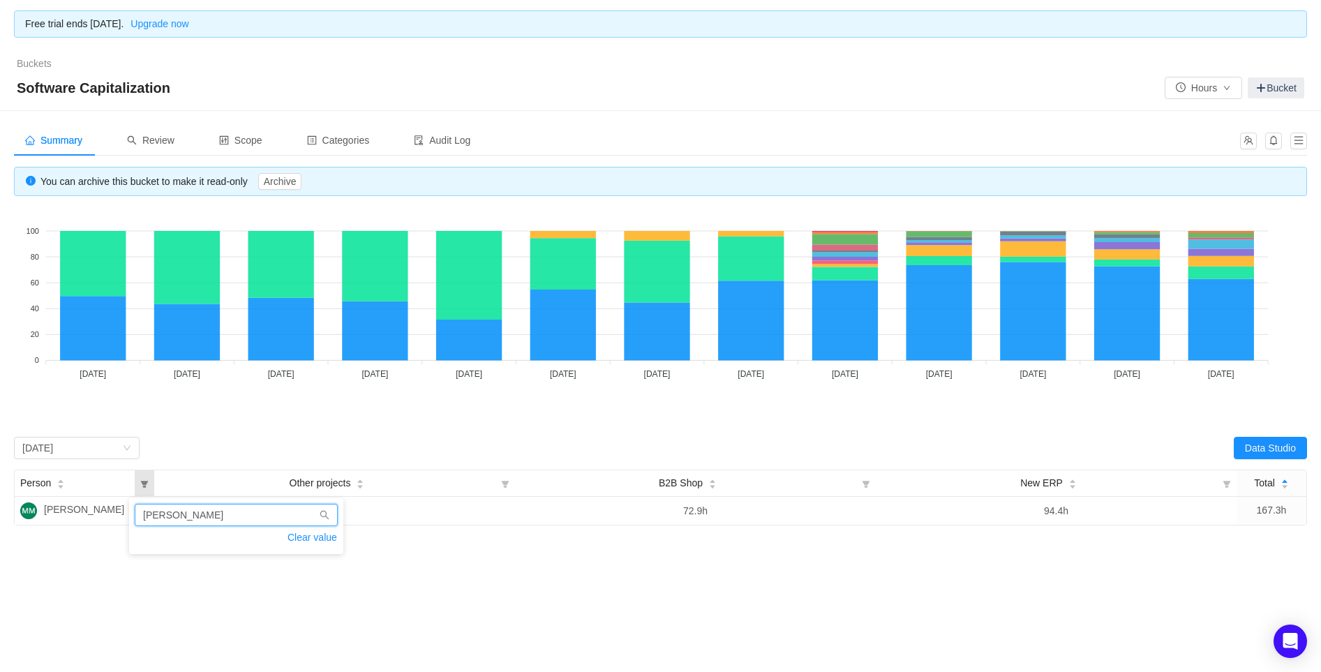
type input "Søren Møller"
